Goal: Transaction & Acquisition: Purchase product/service

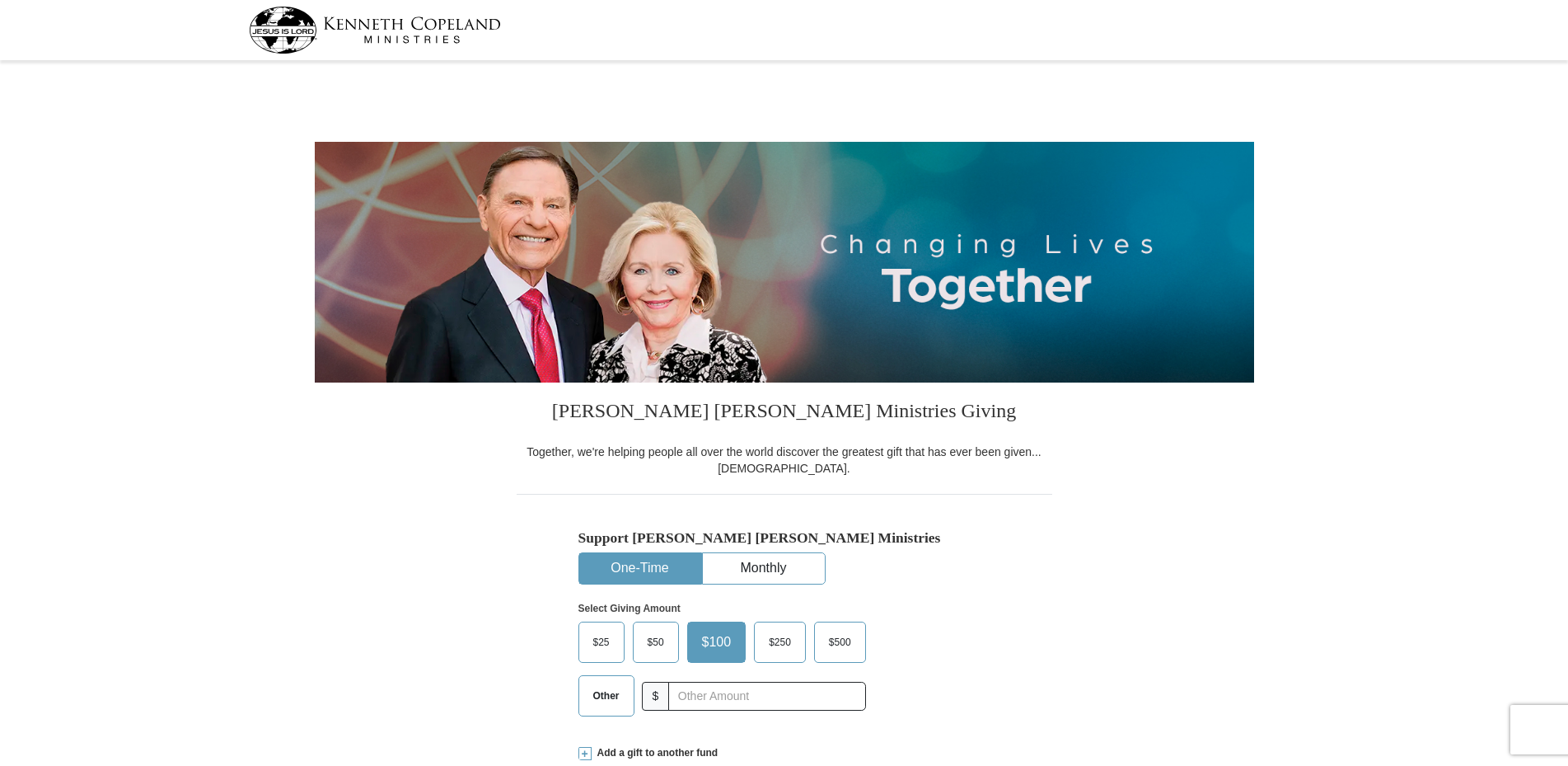
select select "NJ"
click at [593, 637] on span "$25" at bounding box center [601, 642] width 33 height 25
click at [0, 0] on input "$25" at bounding box center [0, 0] width 0 height 0
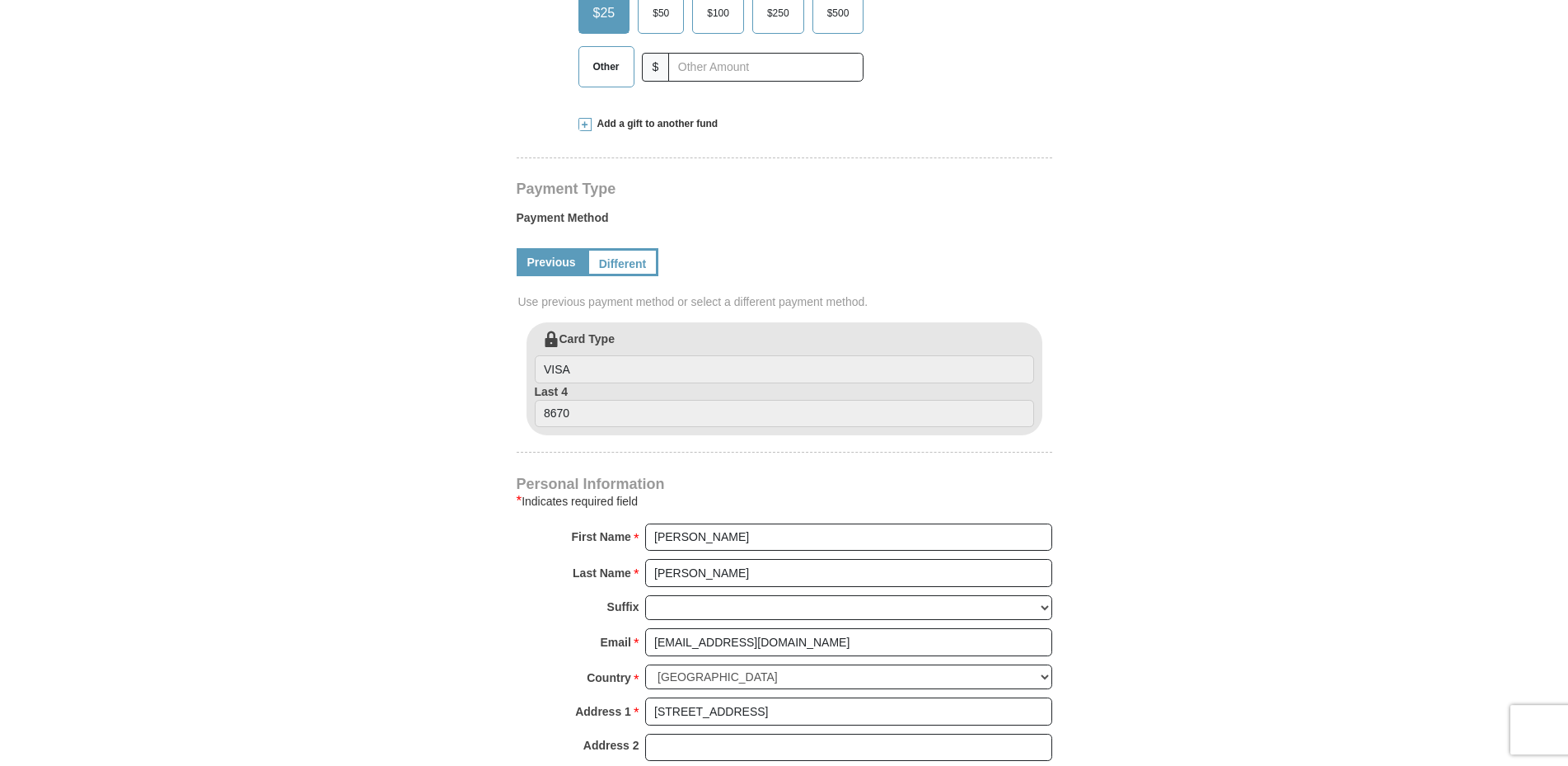
scroll to position [505, 0]
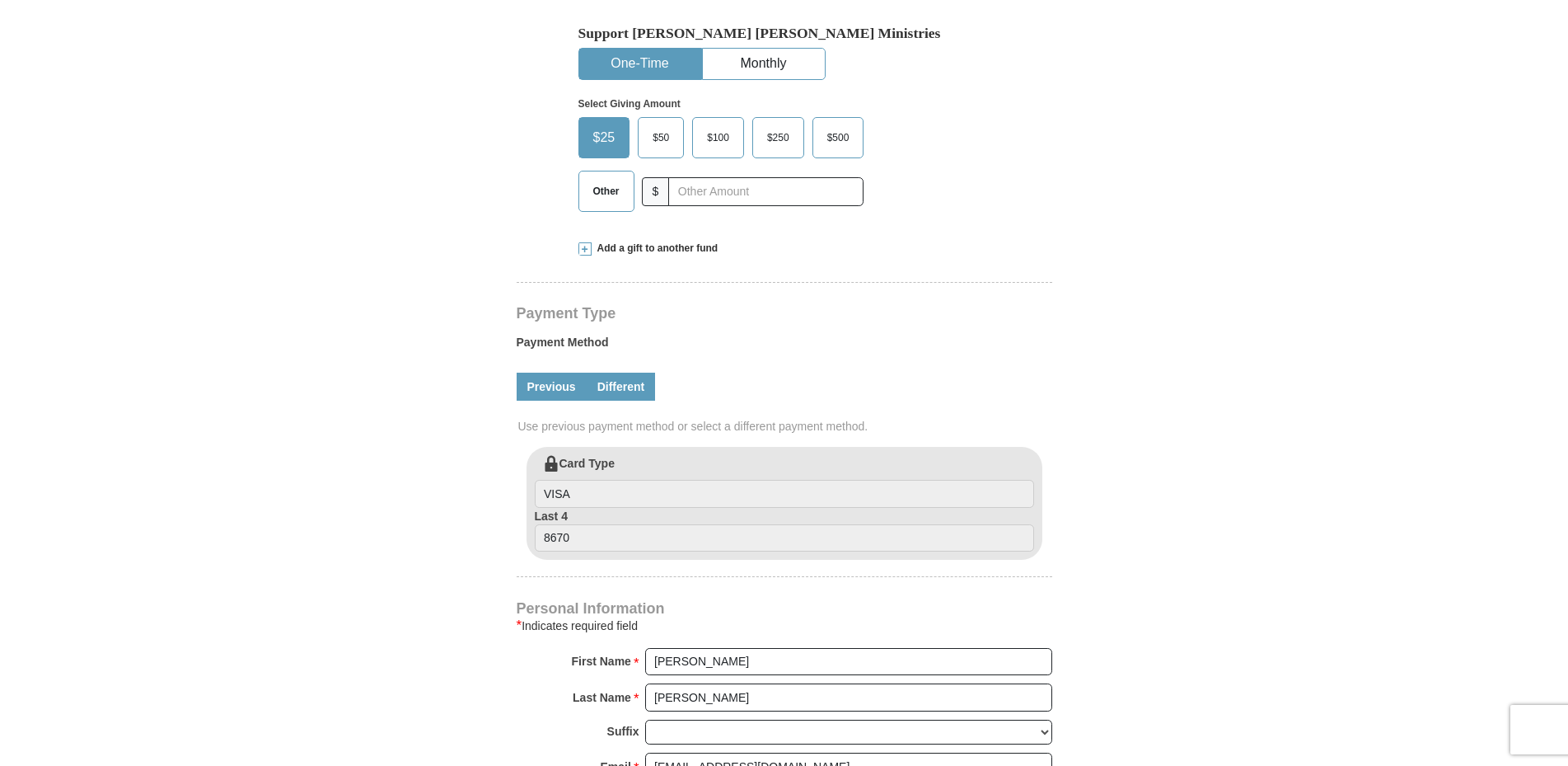
click at [639, 385] on link "Different" at bounding box center [622, 386] width 70 height 28
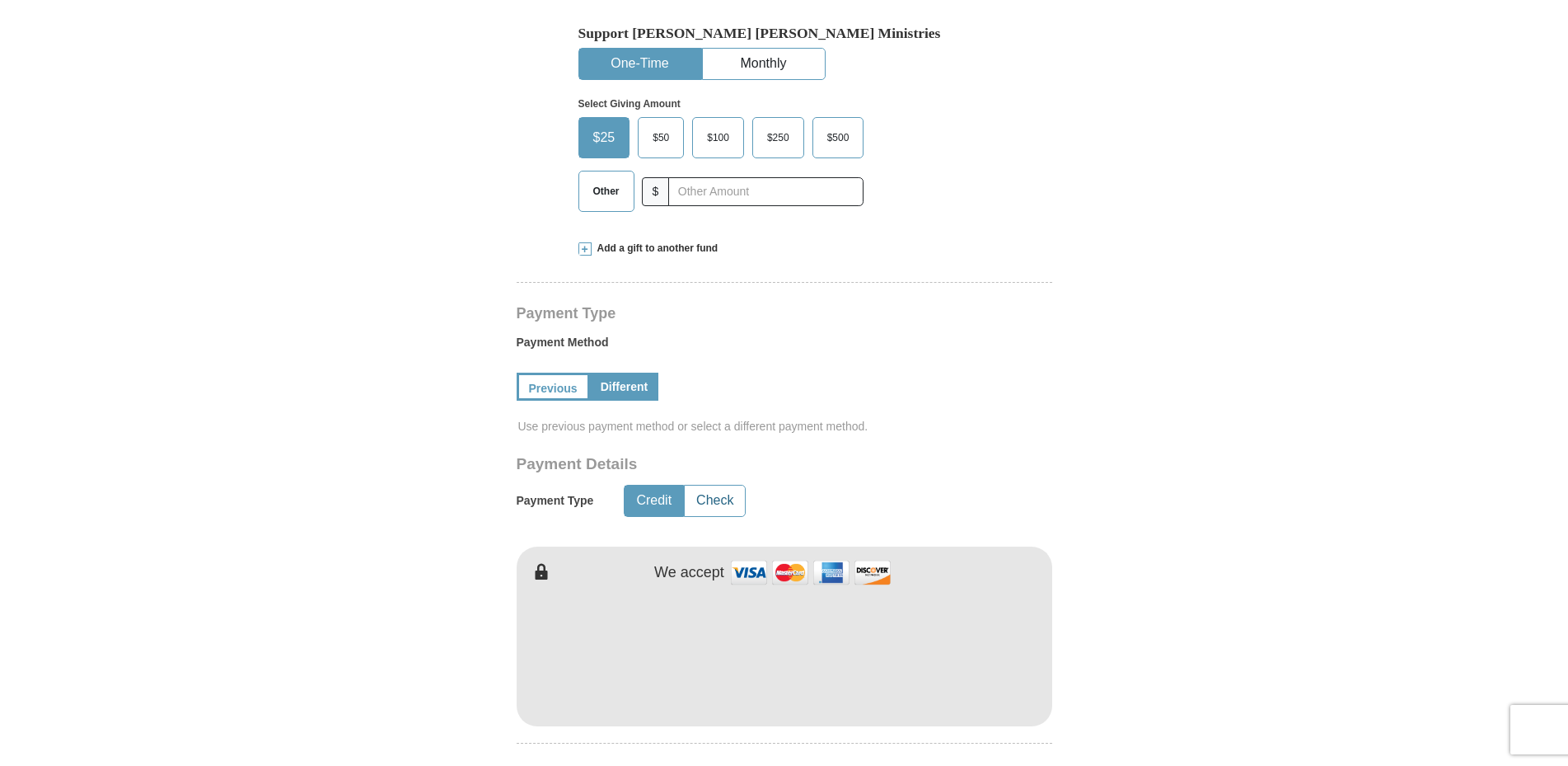
click at [728, 500] on button "Check" at bounding box center [714, 501] width 61 height 31
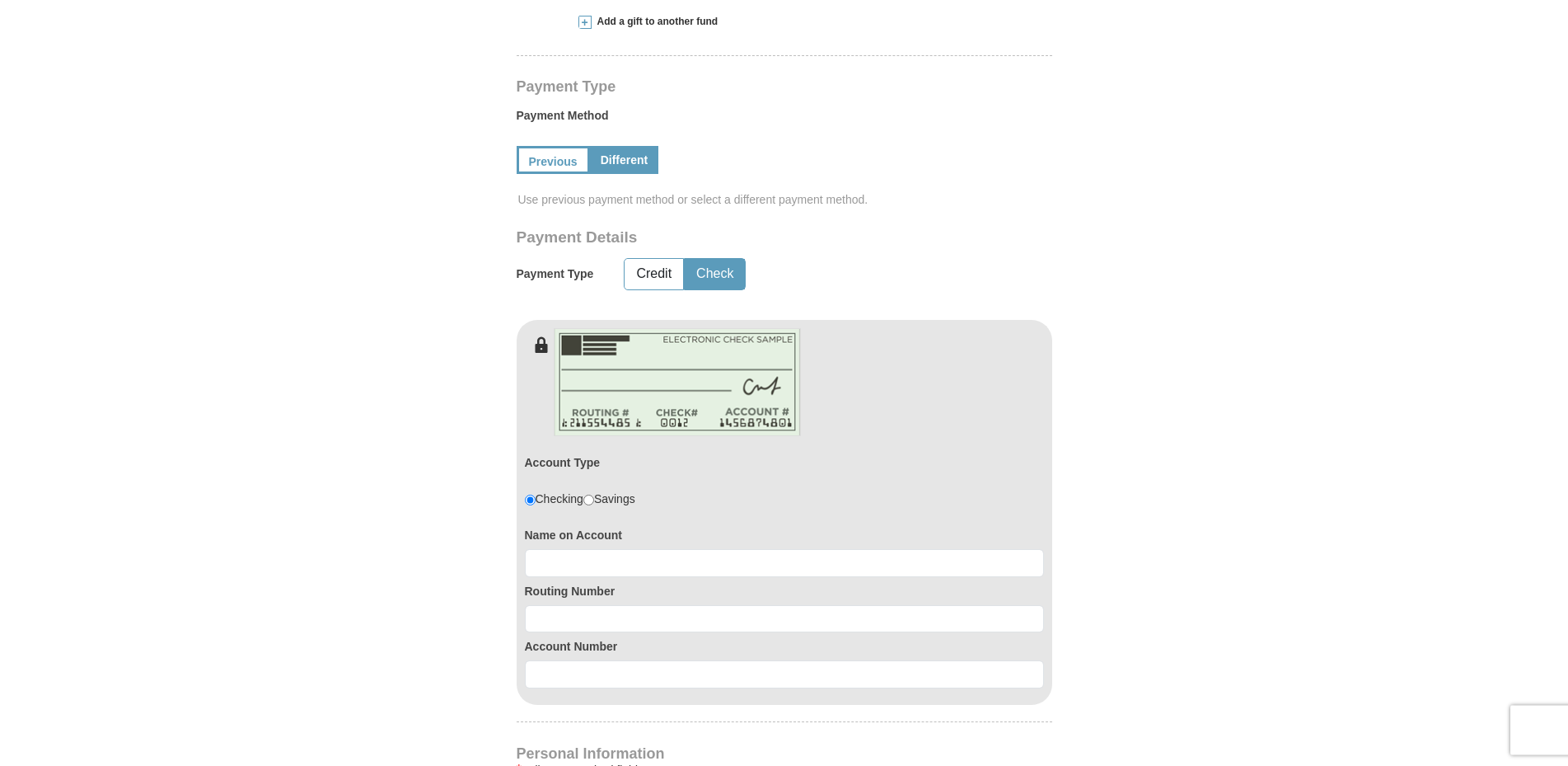
scroll to position [757, 0]
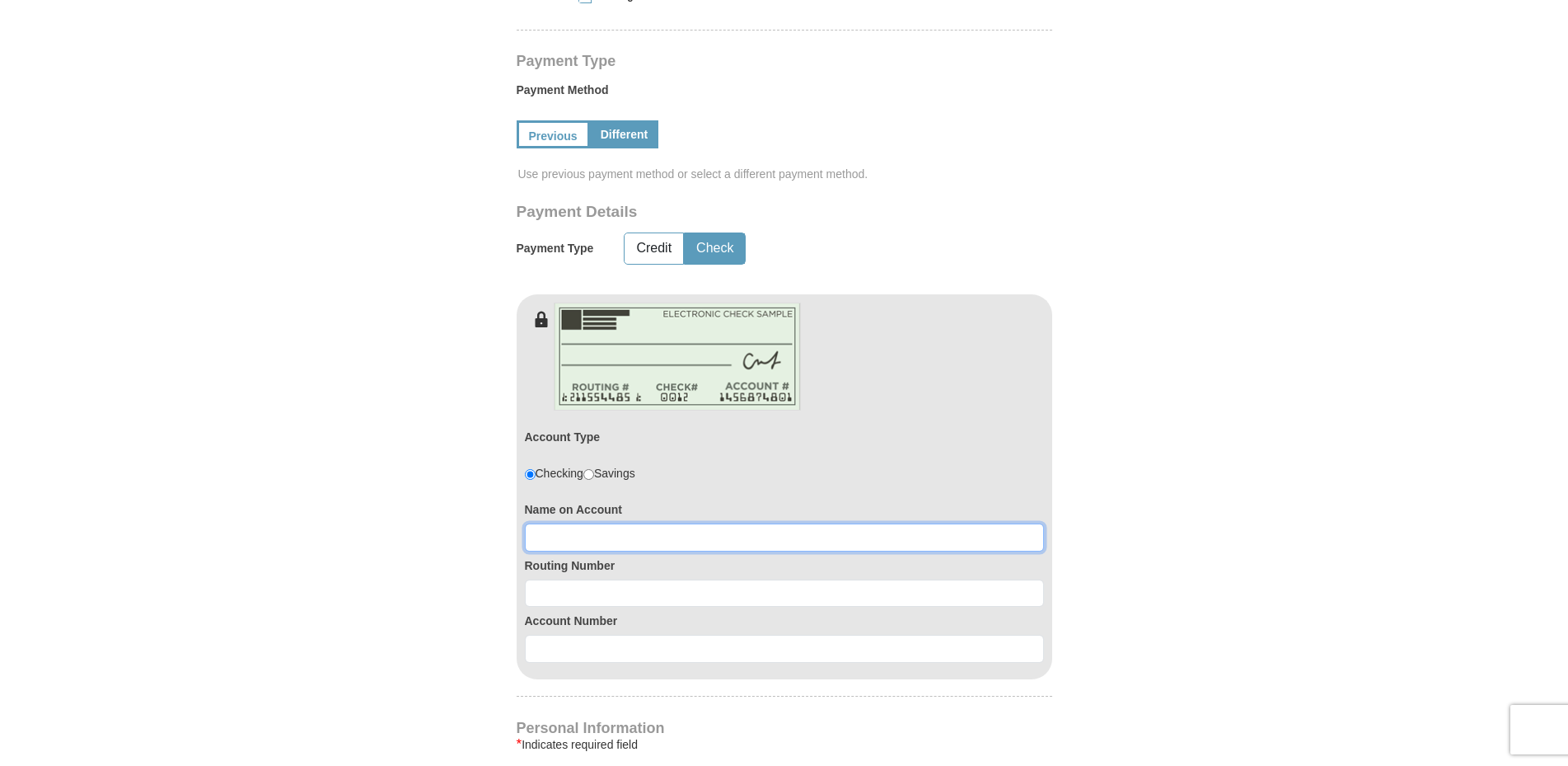
click at [552, 542] on input at bounding box center [784, 537] width 519 height 28
type input "[PERSON_NAME]"
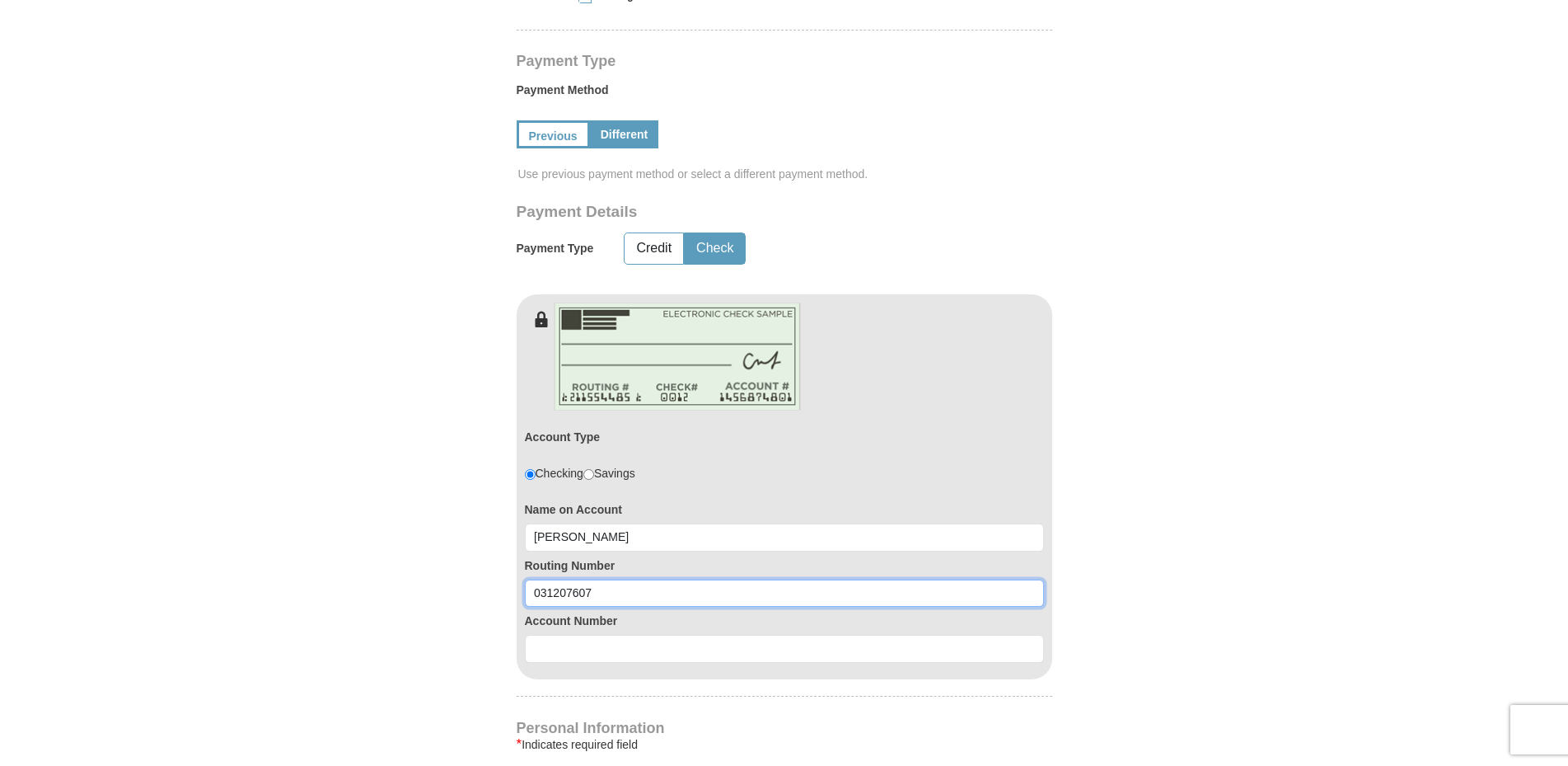
type input "031207607"
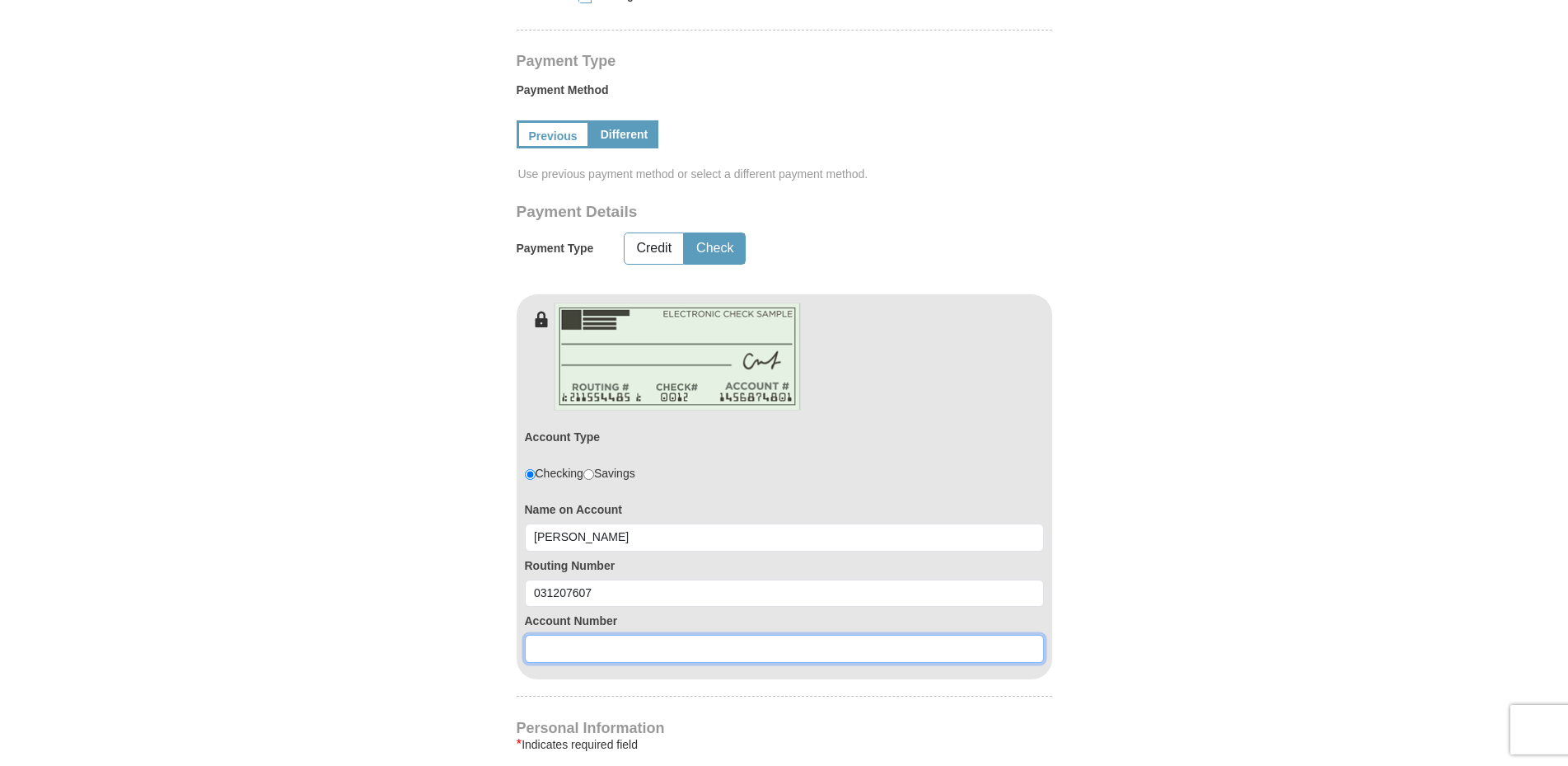
click at [599, 641] on input at bounding box center [784, 649] width 519 height 28
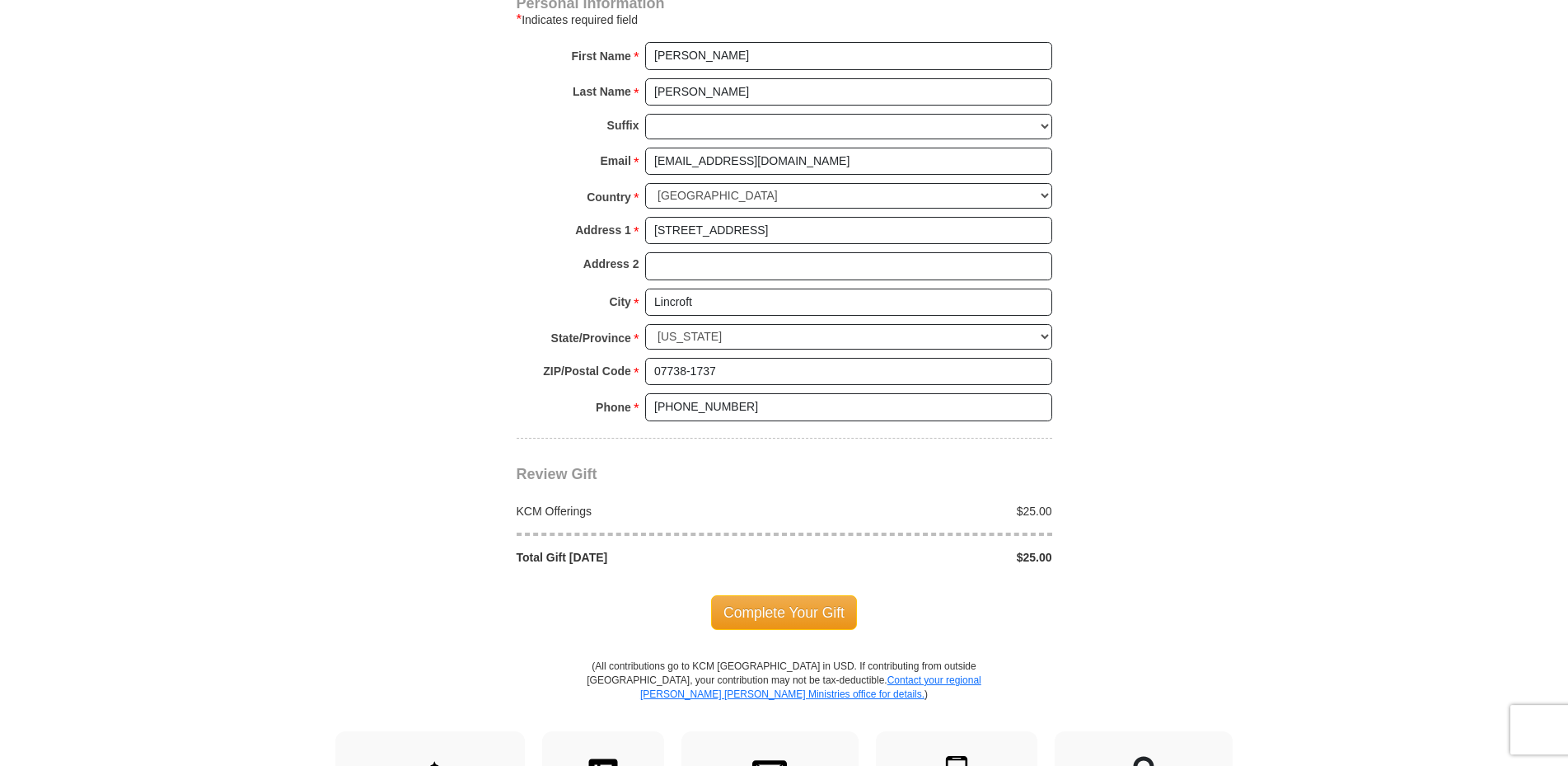
scroll to position [1513, 0]
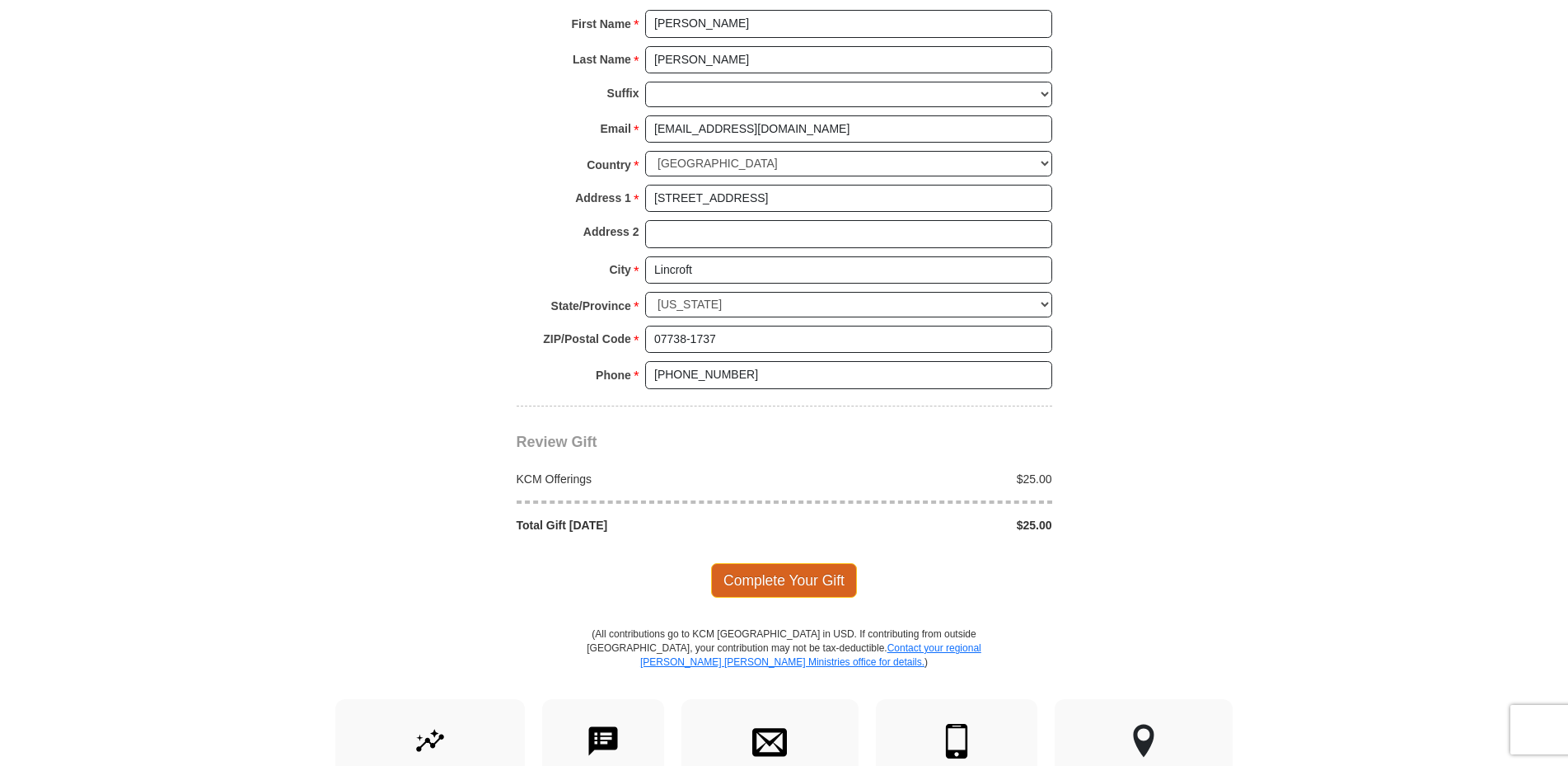
type input "8103641720"
click at [790, 578] on span "Complete Your Gift" at bounding box center [784, 580] width 146 height 35
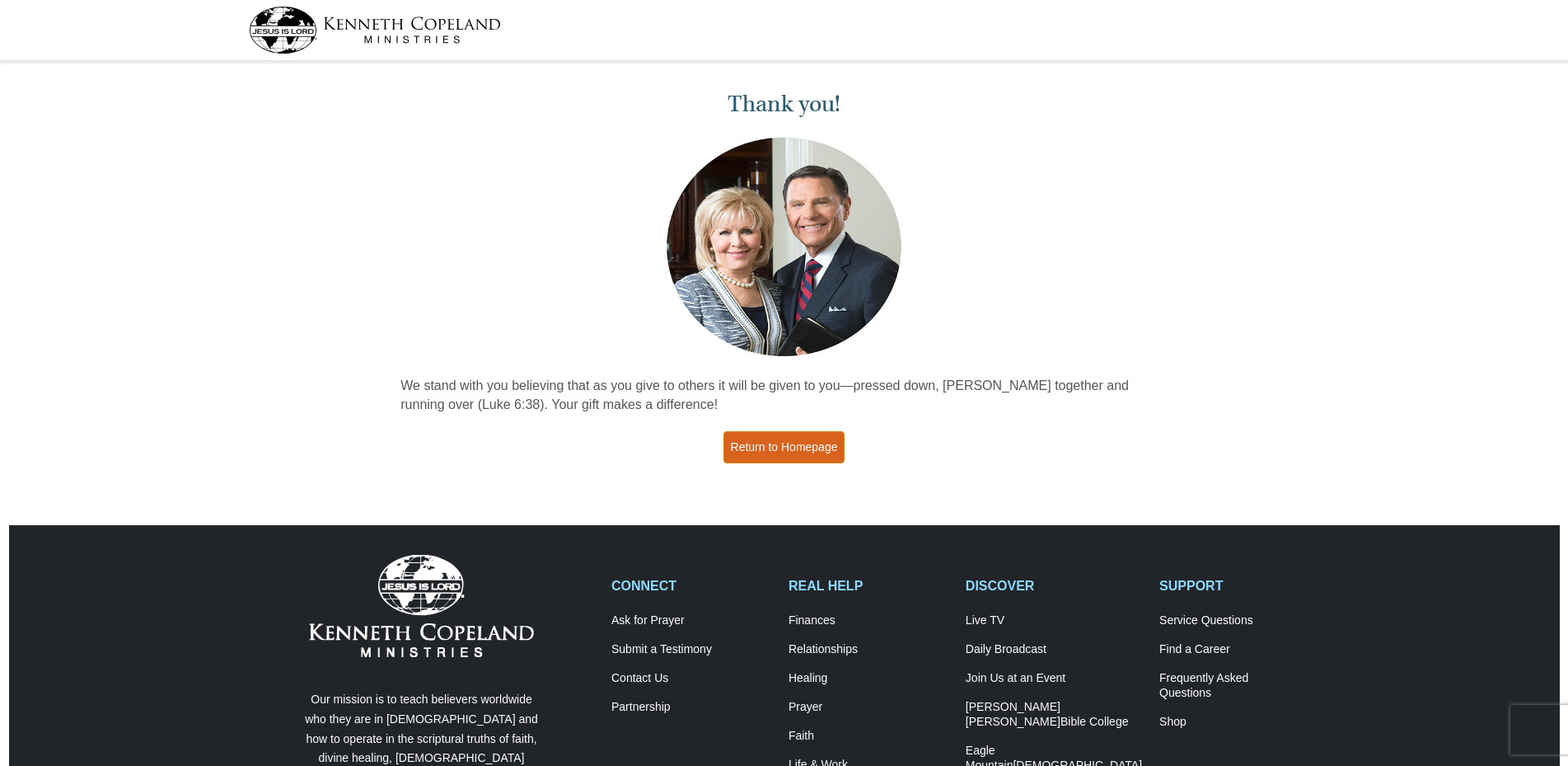
click at [795, 442] on link "Return to Homepage" at bounding box center [784, 447] width 122 height 32
